Goal: Feedback & Contribution: Leave review/rating

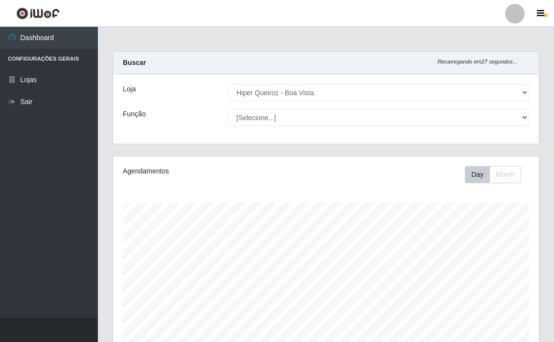
select select "514"
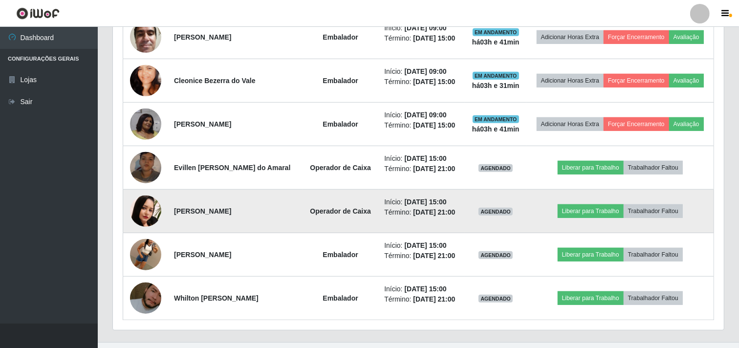
scroll to position [519, 0]
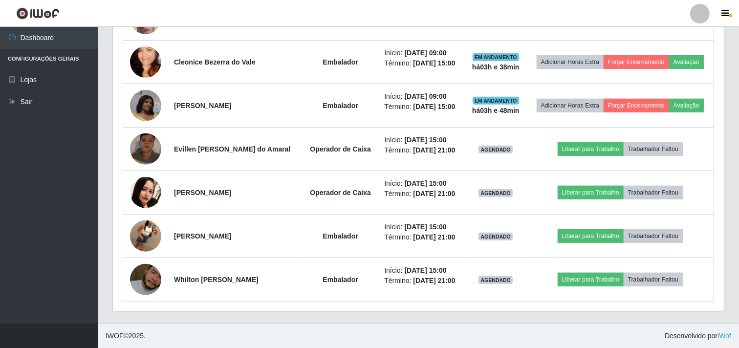
drag, startPoint x: 579, startPoint y: 0, endPoint x: 382, endPoint y: 17, distance: 197.3
click at [382, 17] on header "Perfil Alterar Senha Sair" at bounding box center [369, 13] width 739 height 27
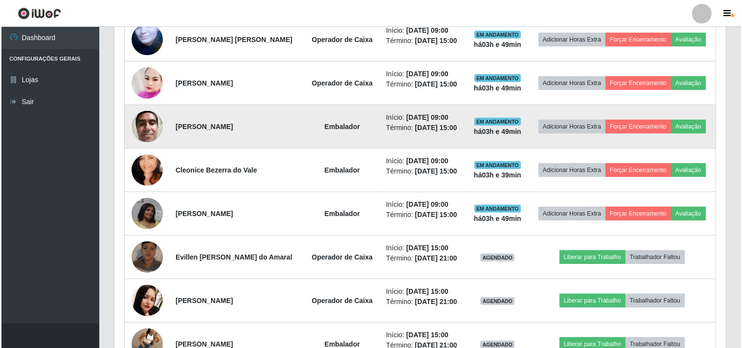
scroll to position [356, 0]
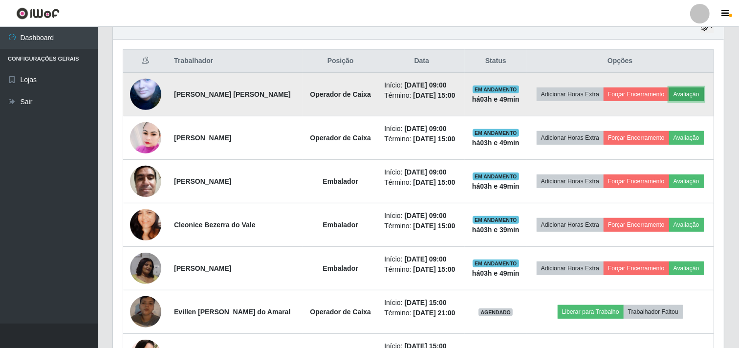
click at [553, 88] on button "Avaliação" at bounding box center [687, 95] width 35 height 14
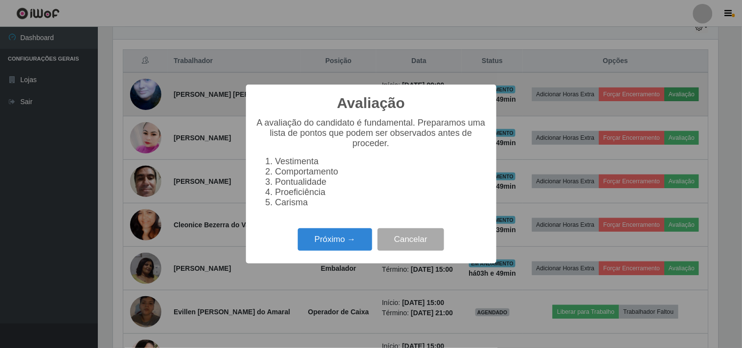
scroll to position [202, 605]
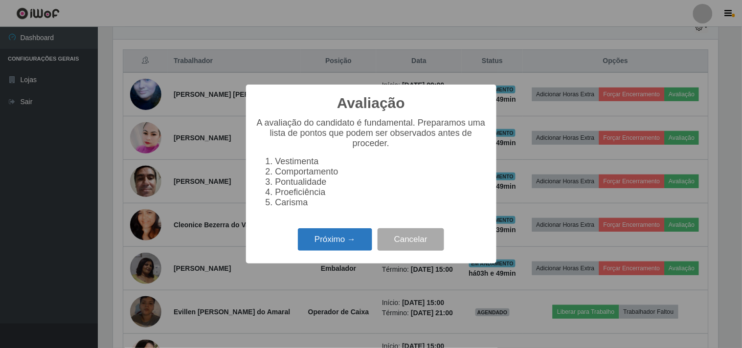
click at [337, 250] on button "Próximo →" at bounding box center [335, 239] width 74 height 23
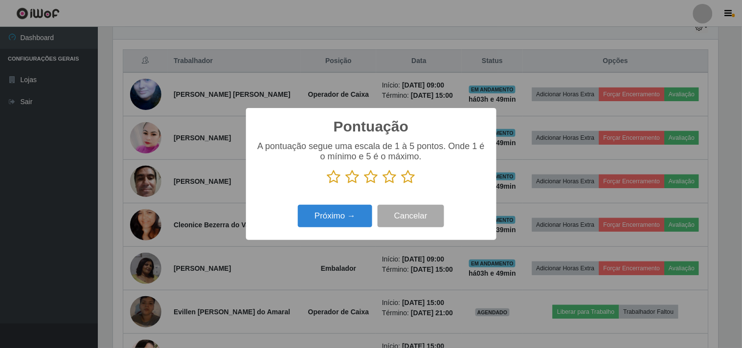
scroll to position [488870, 488467]
click at [403, 177] on icon at bounding box center [409, 177] width 14 height 15
click at [402, 184] on input "radio" at bounding box center [402, 184] width 0 height 0
click at [348, 215] on button "Próximo →" at bounding box center [335, 216] width 74 height 23
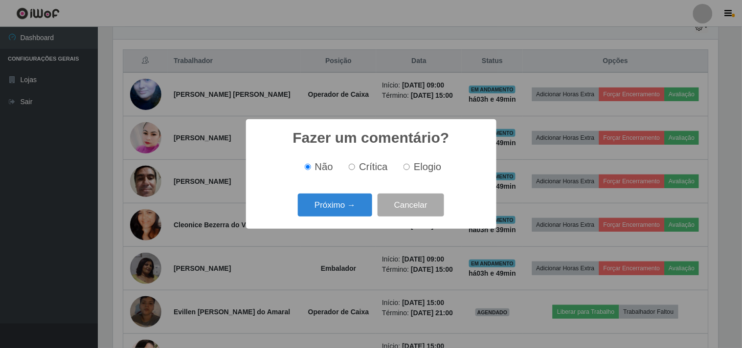
click at [348, 215] on button "Próximo →" at bounding box center [335, 205] width 74 height 23
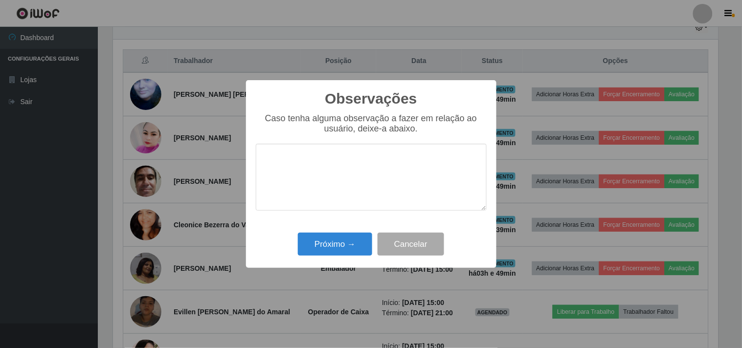
click at [348, 215] on div "Caso tenha alguma observação a fazer em relação ao usuário, deixe-a abaixo." at bounding box center [371, 166] width 231 height 107
click at [339, 231] on div "Observações × Caso tenha alguma observação a fazer em relação ao usuário, deixe…" at bounding box center [371, 174] width 250 height 188
click at [339, 236] on button "Próximo →" at bounding box center [335, 244] width 74 height 23
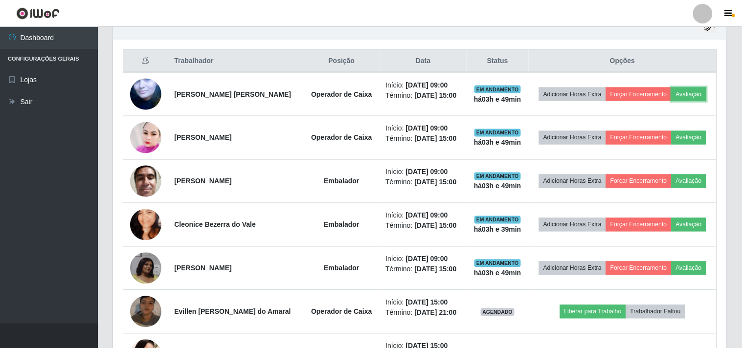
scroll to position [202, 611]
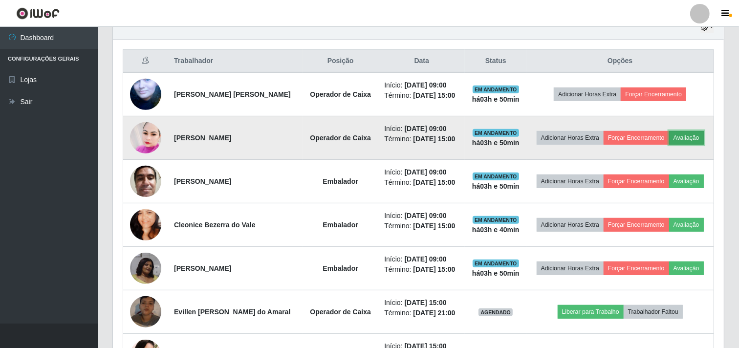
click at [553, 142] on button "Avaliação" at bounding box center [687, 138] width 35 height 14
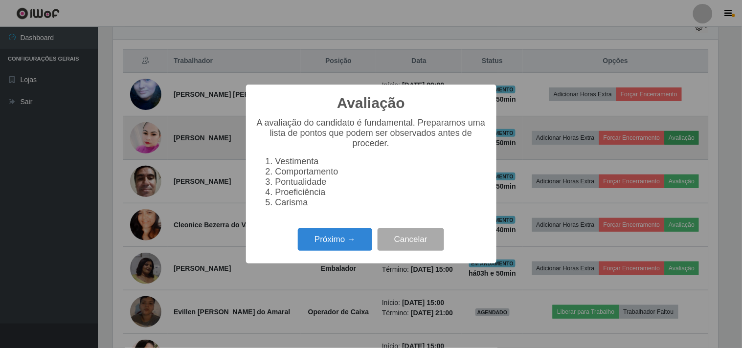
scroll to position [202, 605]
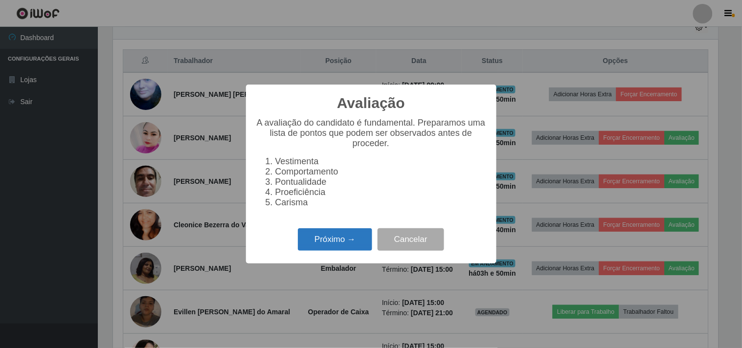
click at [311, 246] on button "Próximo →" at bounding box center [335, 239] width 74 height 23
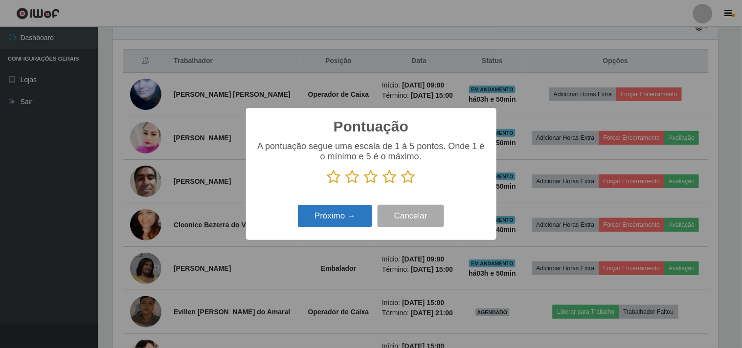
click at [336, 216] on button "Próximo →" at bounding box center [335, 216] width 74 height 23
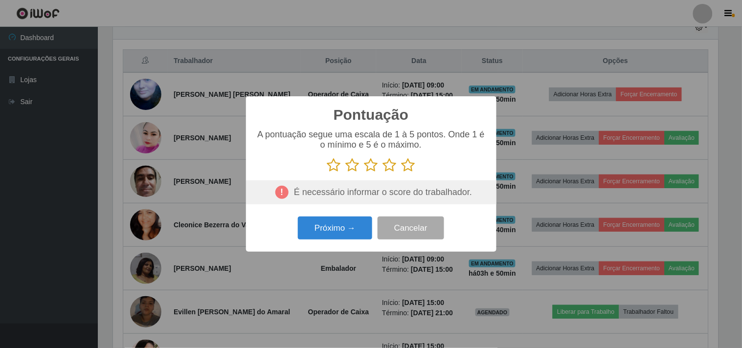
click at [408, 164] on icon at bounding box center [409, 165] width 14 height 15
click at [402, 173] on input "radio" at bounding box center [402, 173] width 0 height 0
click at [350, 229] on button "Próximo →" at bounding box center [335, 228] width 74 height 23
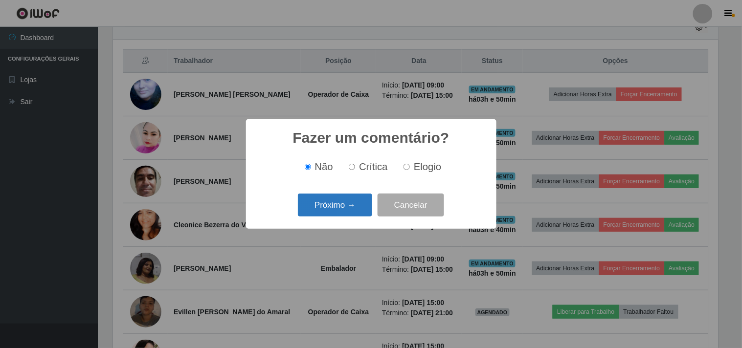
click at [364, 209] on button "Próximo →" at bounding box center [335, 205] width 74 height 23
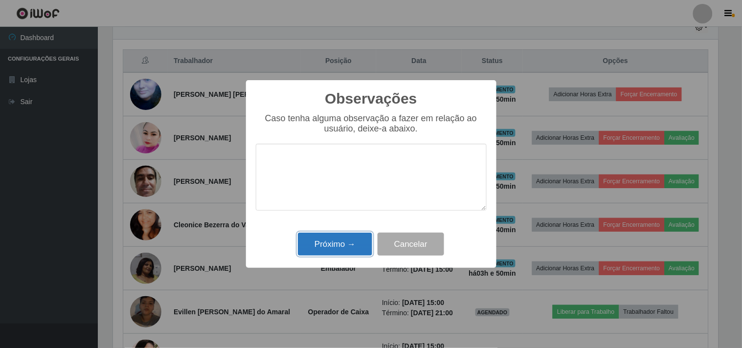
click at [340, 255] on button "Próximo →" at bounding box center [335, 244] width 74 height 23
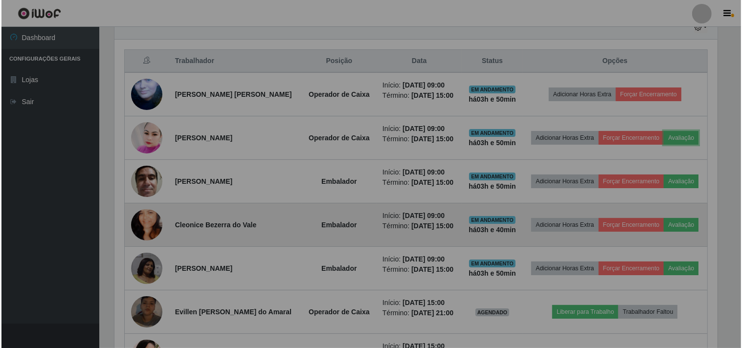
scroll to position [202, 611]
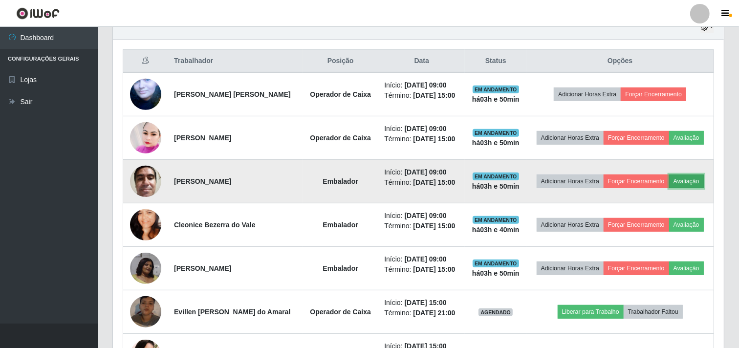
click at [553, 178] on button "Avaliação" at bounding box center [687, 182] width 35 height 14
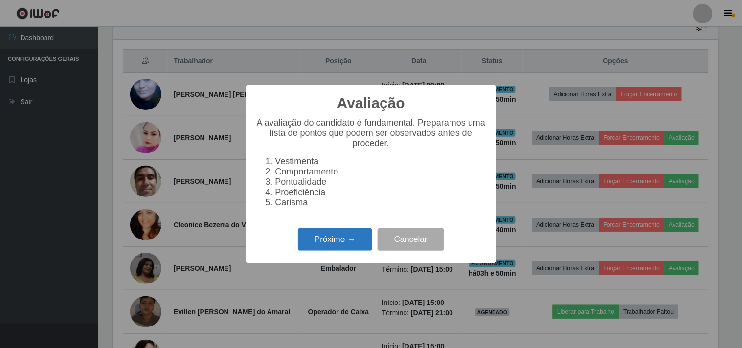
click at [330, 245] on button "Próximo →" at bounding box center [335, 239] width 74 height 23
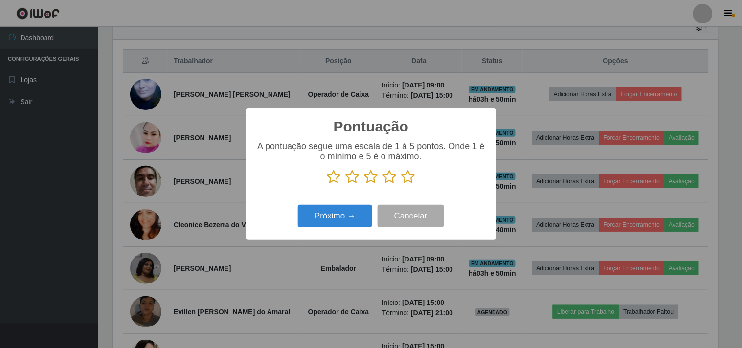
click at [413, 177] on icon at bounding box center [409, 177] width 14 height 15
click at [402, 184] on input "radio" at bounding box center [402, 184] width 0 height 0
click at [352, 216] on button "Próximo →" at bounding box center [335, 216] width 74 height 23
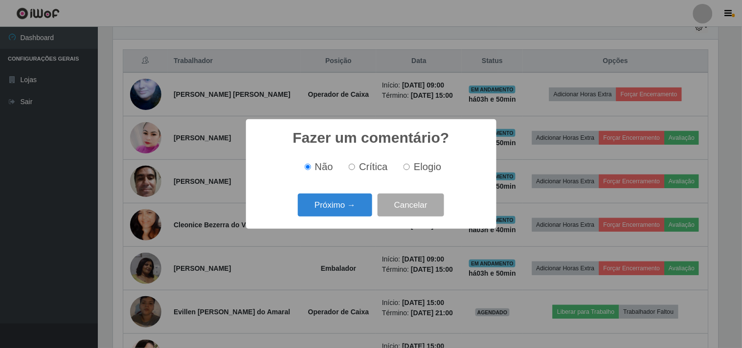
click at [352, 216] on button "Próximo →" at bounding box center [335, 205] width 74 height 23
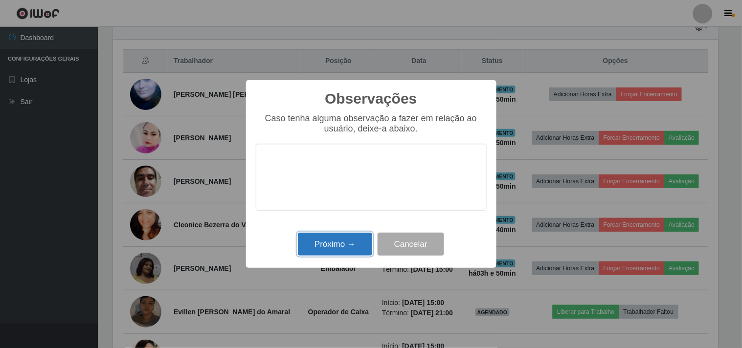
click at [327, 252] on button "Próximo →" at bounding box center [335, 244] width 74 height 23
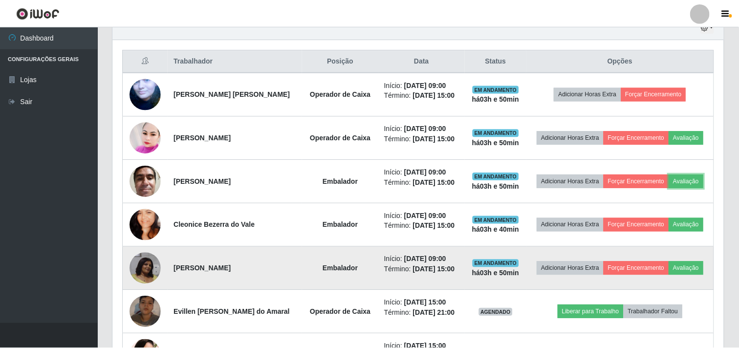
scroll to position [202, 611]
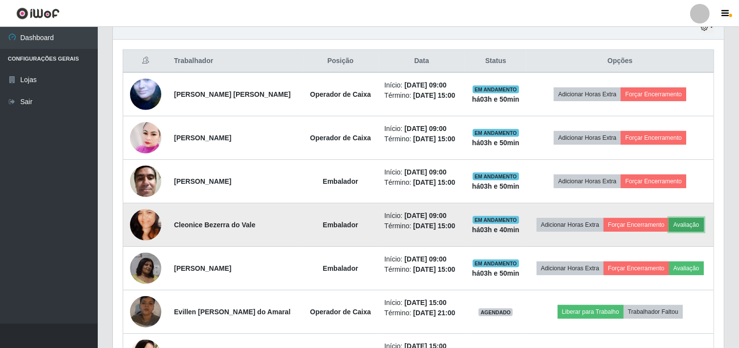
click at [553, 230] on button "Avaliação" at bounding box center [687, 225] width 35 height 14
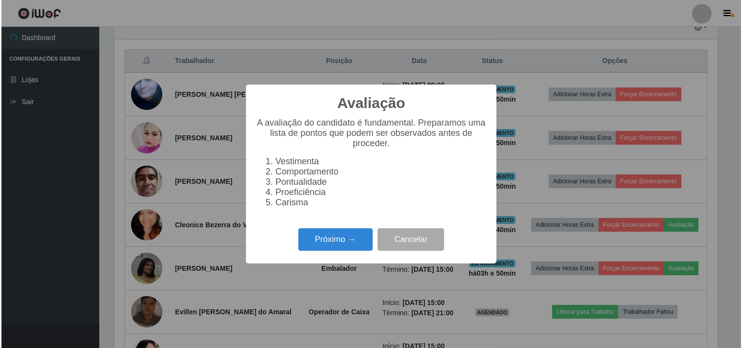
scroll to position [202, 605]
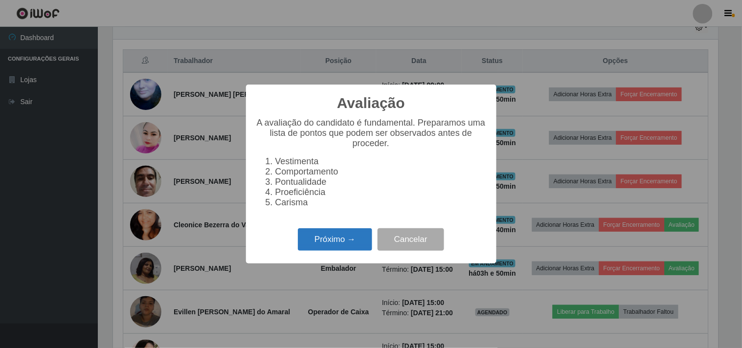
click at [329, 244] on button "Próximo →" at bounding box center [335, 239] width 74 height 23
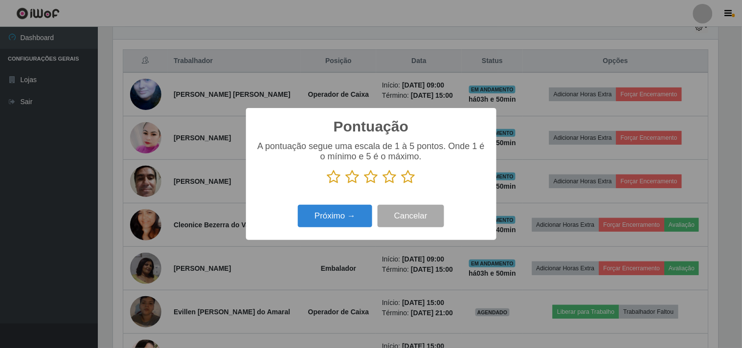
click at [409, 179] on icon at bounding box center [409, 177] width 14 height 15
click at [402, 184] on input "radio" at bounding box center [402, 184] width 0 height 0
click at [331, 219] on button "Próximo →" at bounding box center [335, 216] width 74 height 23
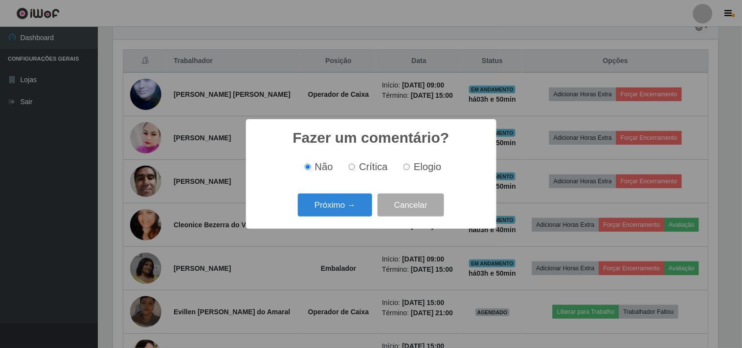
click at [345, 218] on div "Próximo → Cancelar" at bounding box center [371, 205] width 231 height 28
click at [364, 211] on button "Próximo →" at bounding box center [335, 205] width 74 height 23
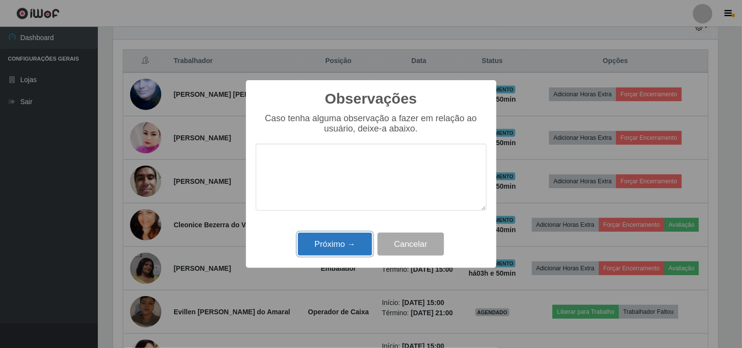
click at [341, 237] on button "Próximo →" at bounding box center [335, 244] width 74 height 23
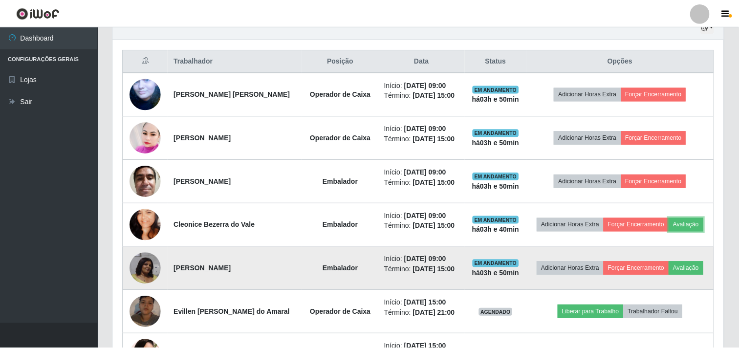
scroll to position [202, 611]
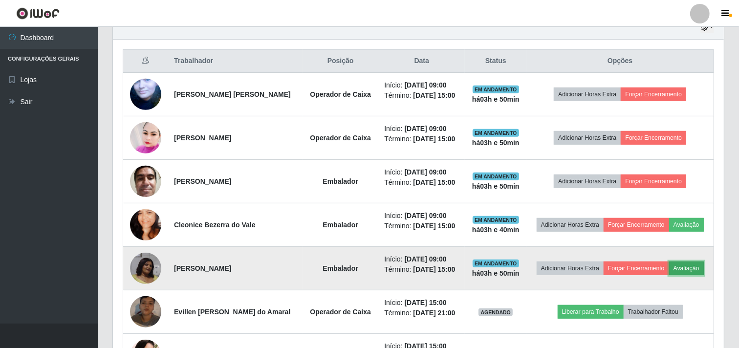
click at [553, 267] on button "Avaliação" at bounding box center [687, 269] width 35 height 14
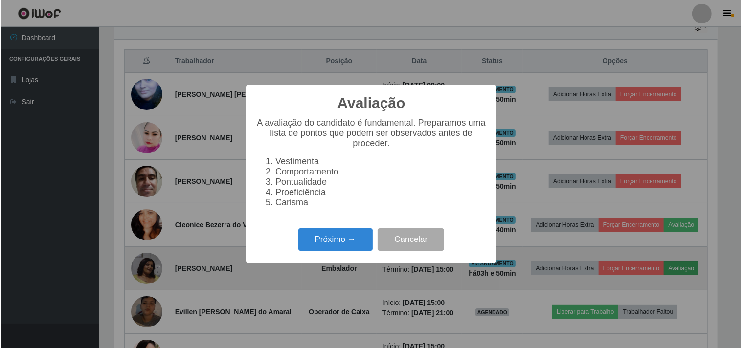
scroll to position [202, 605]
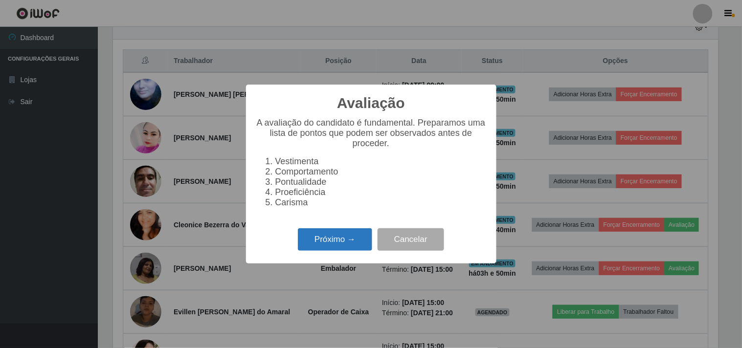
click at [342, 251] on button "Próximo →" at bounding box center [335, 239] width 74 height 23
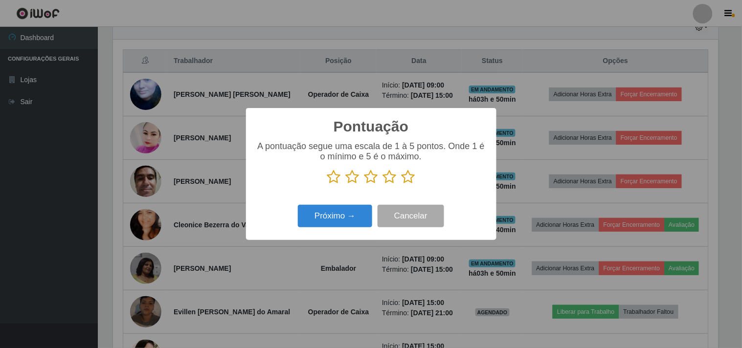
scroll to position [488870, 488467]
click at [413, 182] on icon at bounding box center [409, 177] width 14 height 15
click at [402, 184] on input "radio" at bounding box center [402, 184] width 0 height 0
click at [341, 209] on button "Próximo →" at bounding box center [335, 216] width 74 height 23
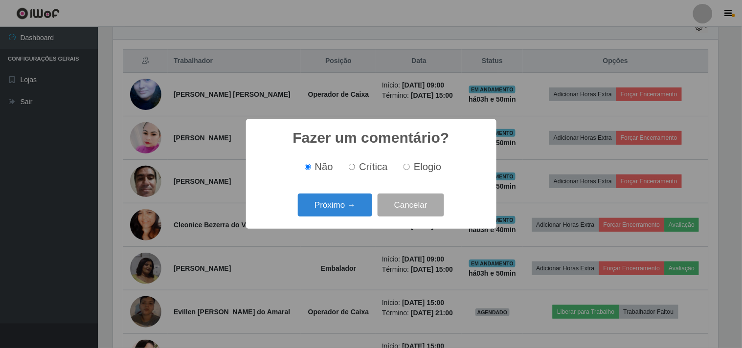
click at [341, 209] on button "Próximo →" at bounding box center [335, 205] width 74 height 23
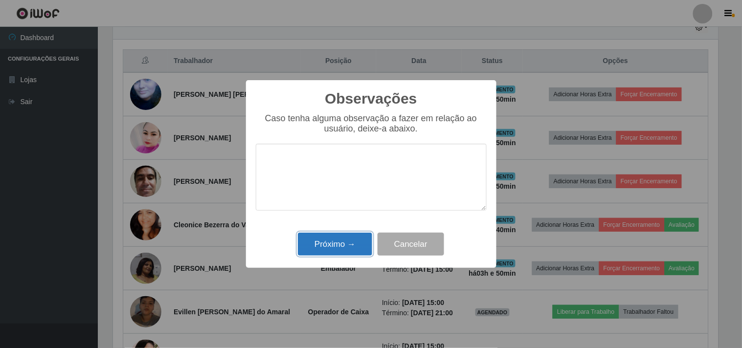
click at [333, 245] on button "Próximo →" at bounding box center [335, 244] width 74 height 23
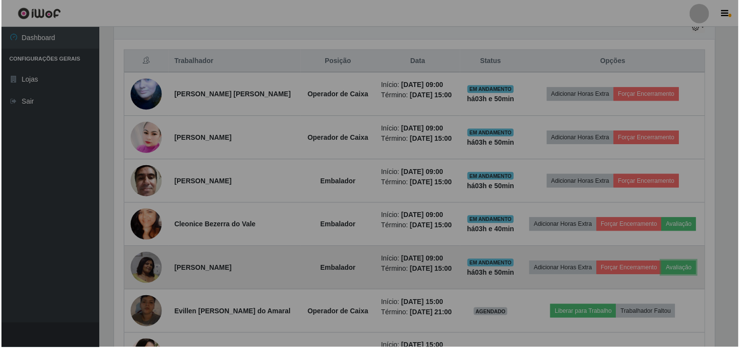
scroll to position [202, 611]
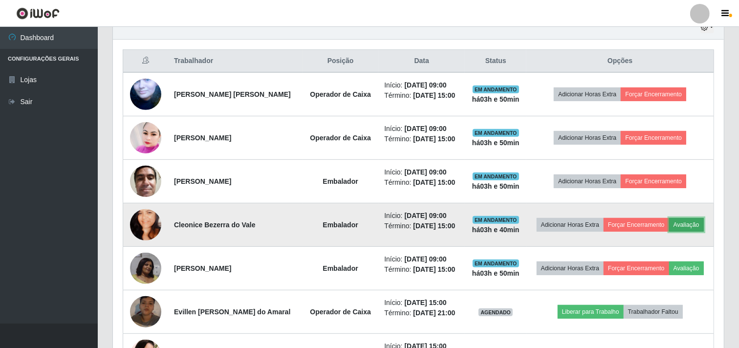
click at [553, 221] on button "Avaliação" at bounding box center [687, 225] width 35 height 14
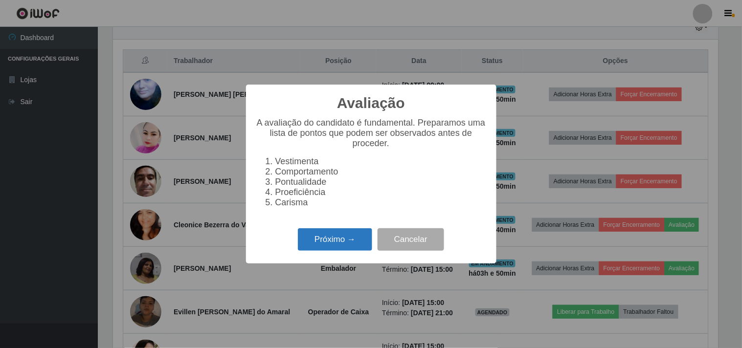
click at [331, 245] on button "Próximo →" at bounding box center [335, 239] width 74 height 23
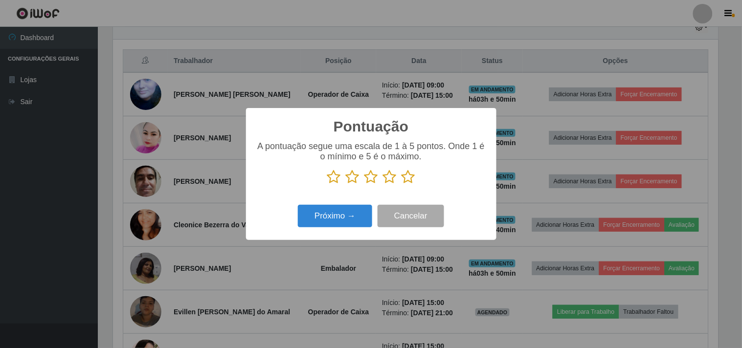
click at [409, 175] on icon at bounding box center [409, 177] width 14 height 15
click at [402, 184] on input "radio" at bounding box center [402, 184] width 0 height 0
click at [350, 225] on button "Próximo →" at bounding box center [335, 216] width 74 height 23
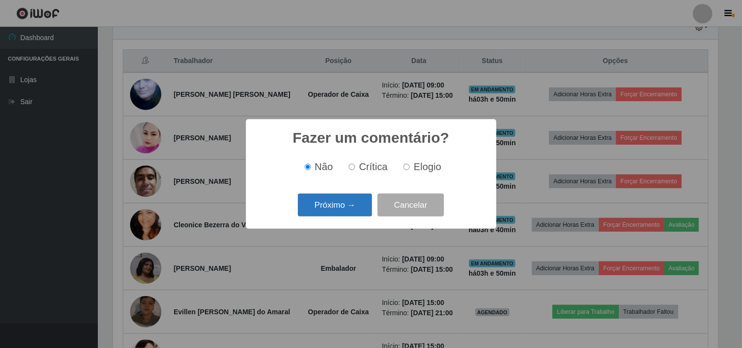
click at [360, 211] on button "Próximo →" at bounding box center [335, 205] width 74 height 23
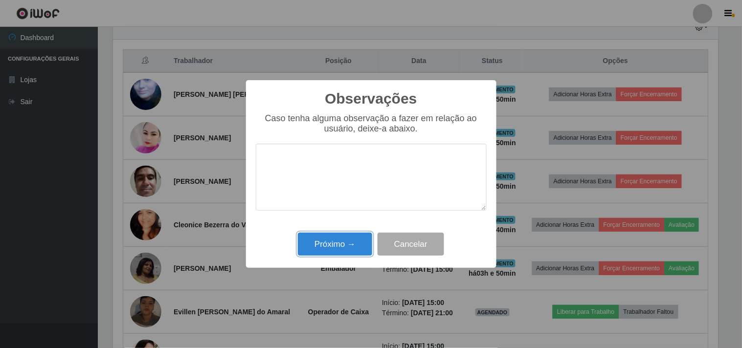
click at [345, 253] on button "Próximo →" at bounding box center [335, 244] width 74 height 23
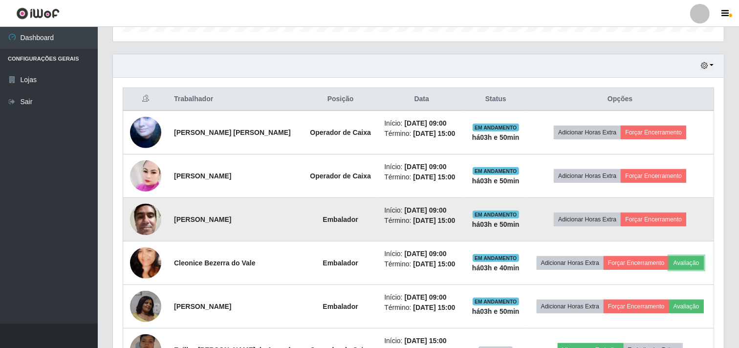
scroll to position [356, 0]
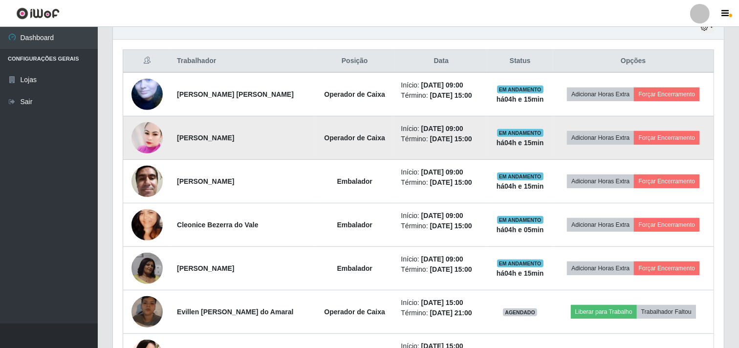
click at [193, 126] on td "[PERSON_NAME]" at bounding box center [242, 138] width 143 height 44
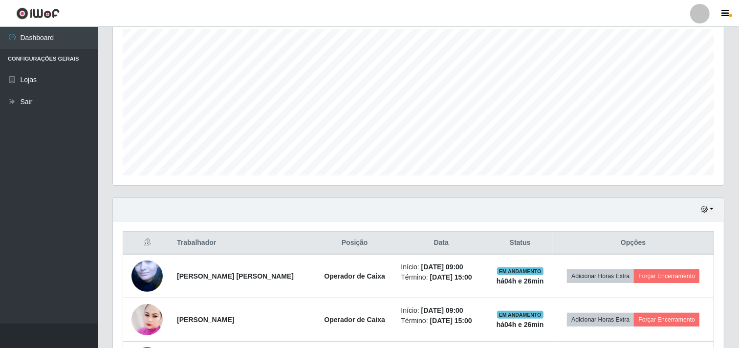
scroll to position [193, 0]
